Goal: Find specific page/section: Find specific page/section

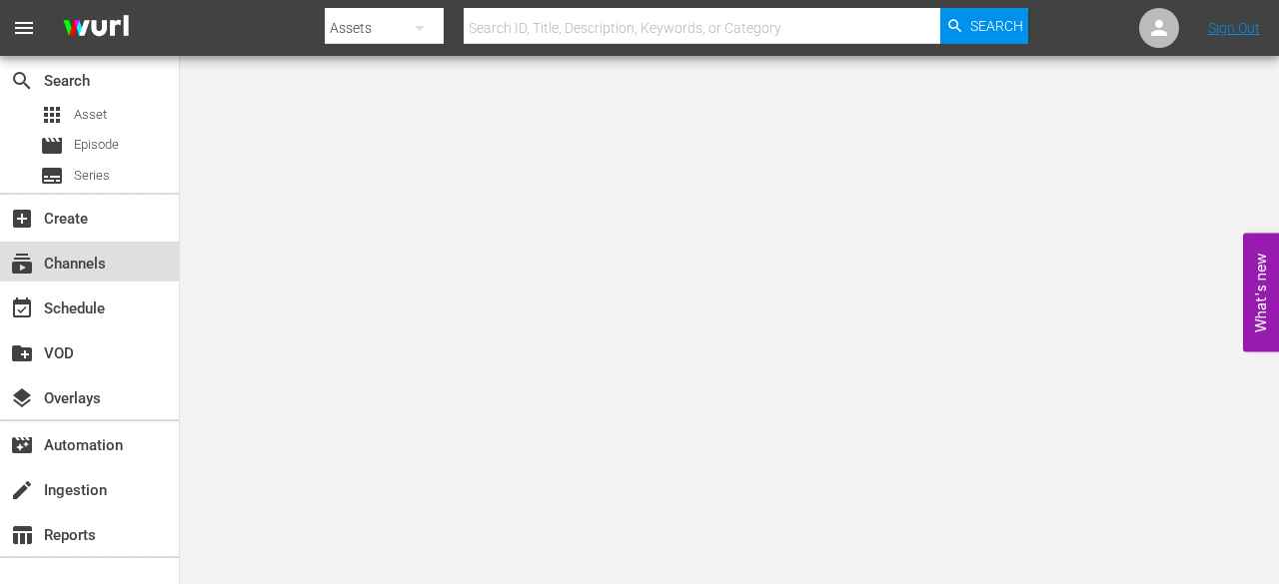
click at [78, 277] on div "subscriptions Channels" at bounding box center [89, 262] width 179 height 40
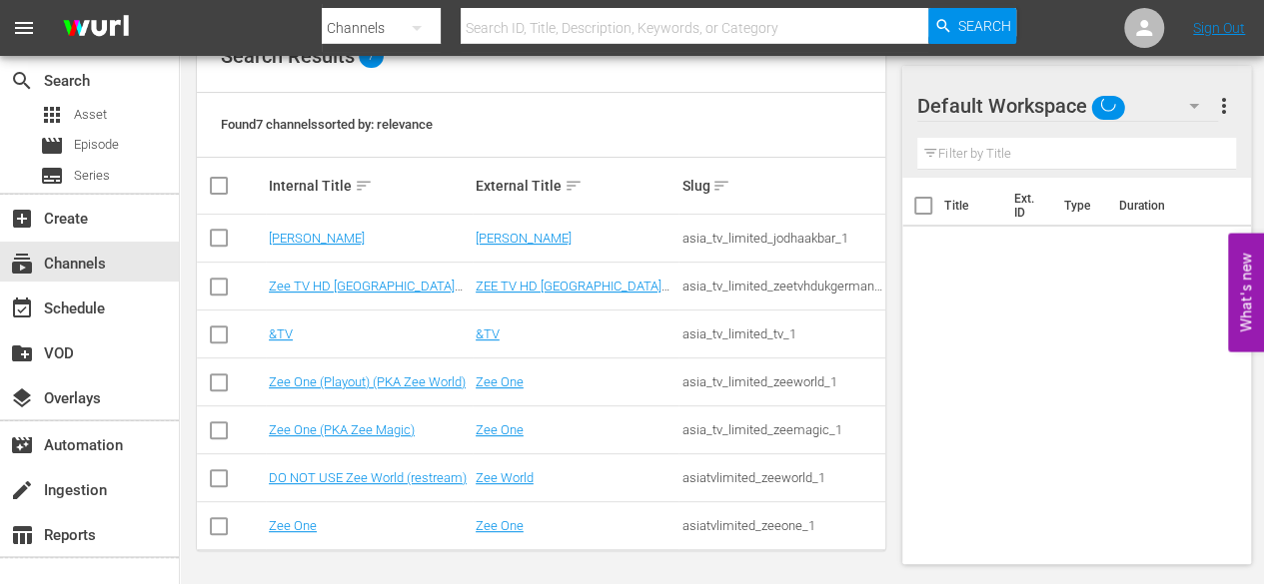
scroll to position [249, 0]
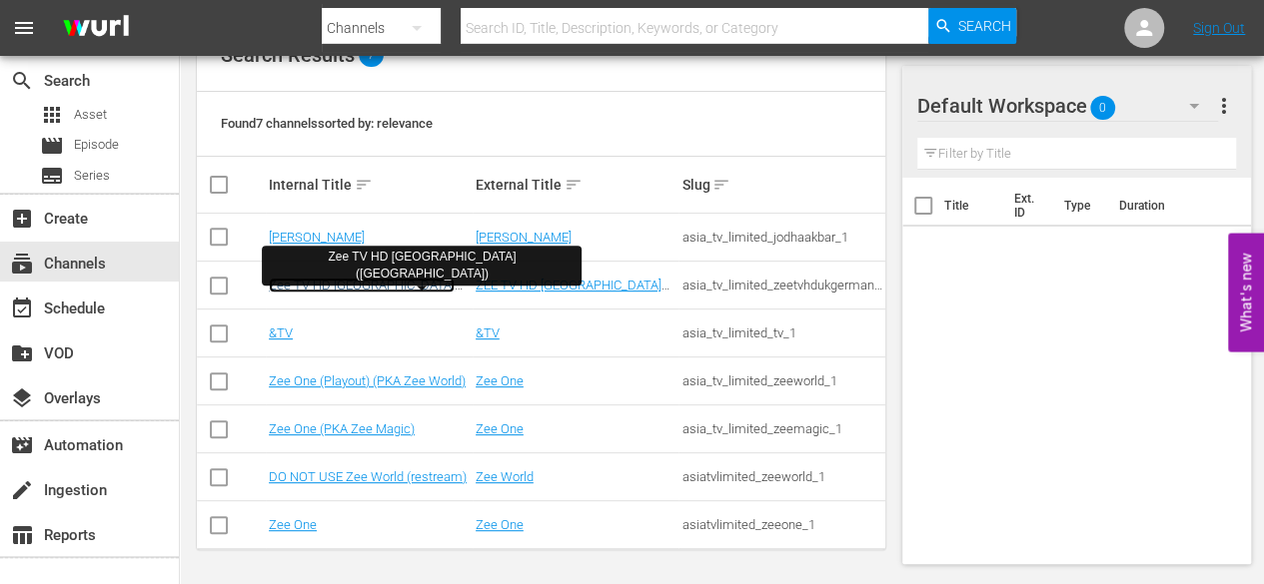
click at [325, 284] on link "Zee TV HD UK (Germany)" at bounding box center [362, 293] width 186 height 30
